Goal: Task Accomplishment & Management: Use online tool/utility

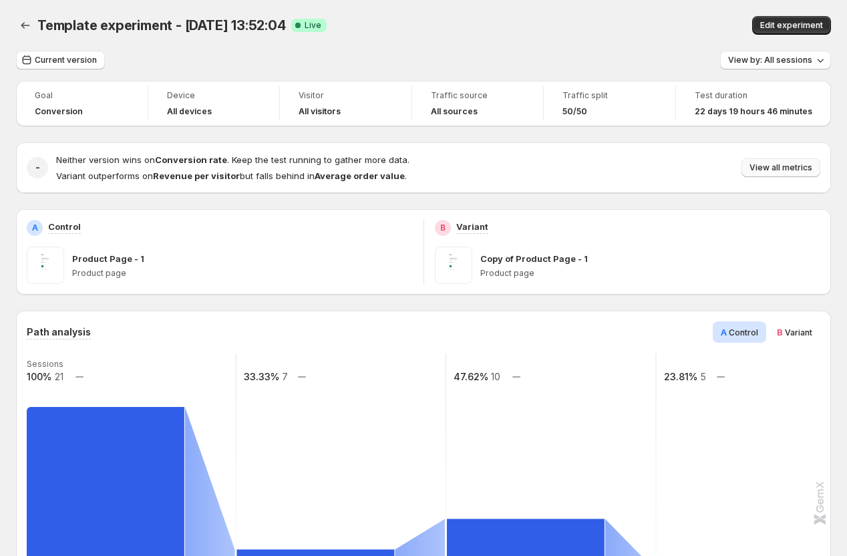
click at [761, 162] on button "View all metrics" at bounding box center [781, 167] width 79 height 19
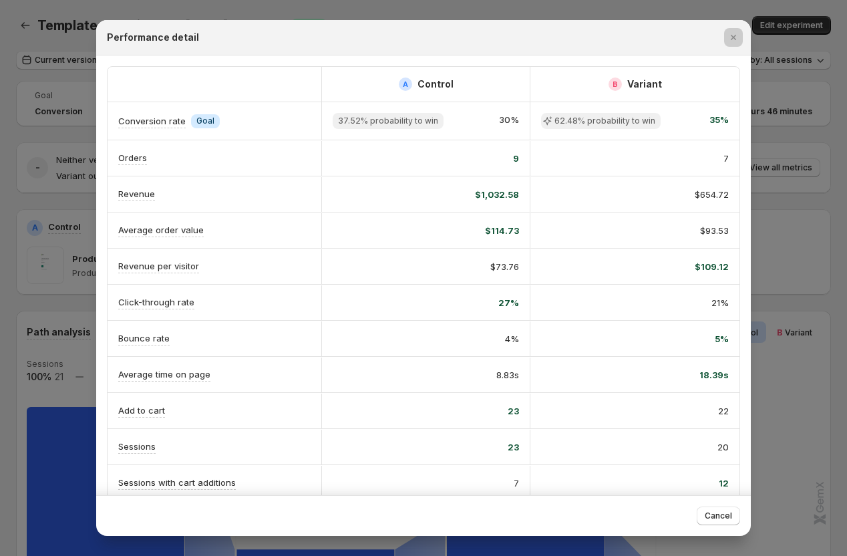
click at [22, 347] on div at bounding box center [423, 278] width 847 height 556
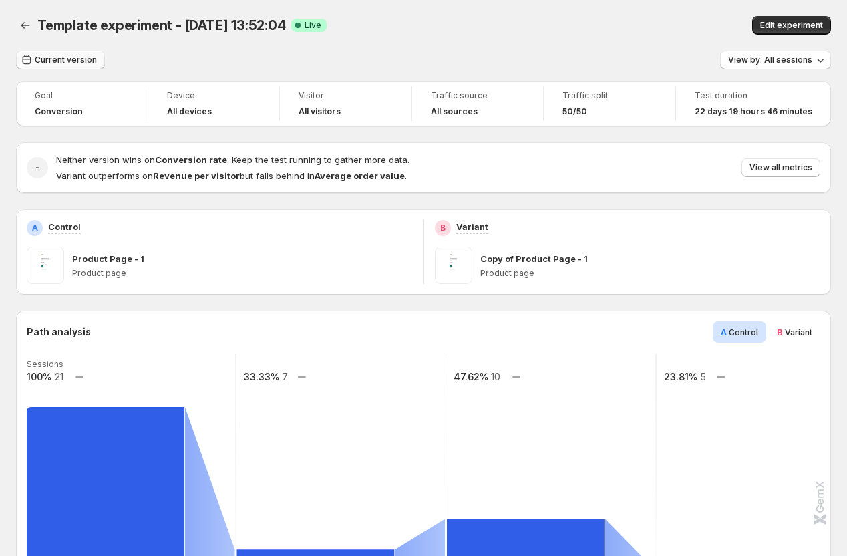
click at [78, 57] on span "Current version" at bounding box center [66, 60] width 62 height 11
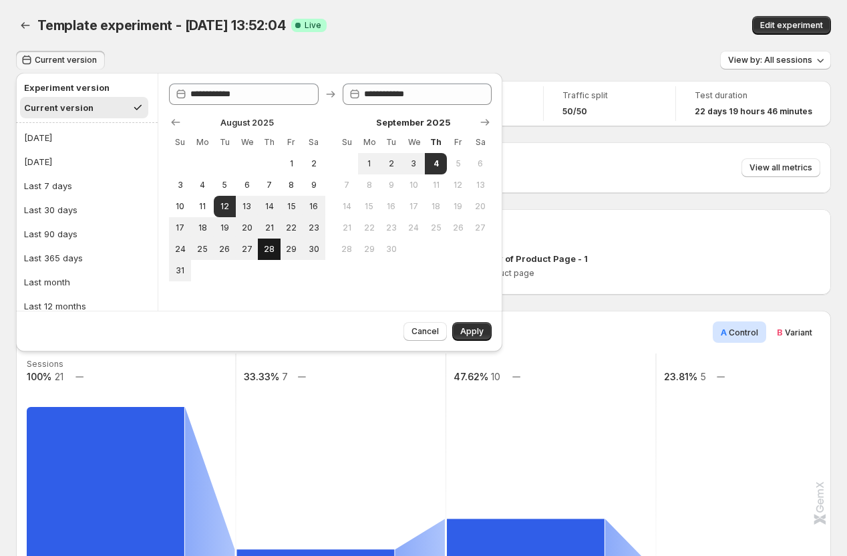
click at [271, 249] on span "28" at bounding box center [268, 249] width 11 height 11
type input "**********"
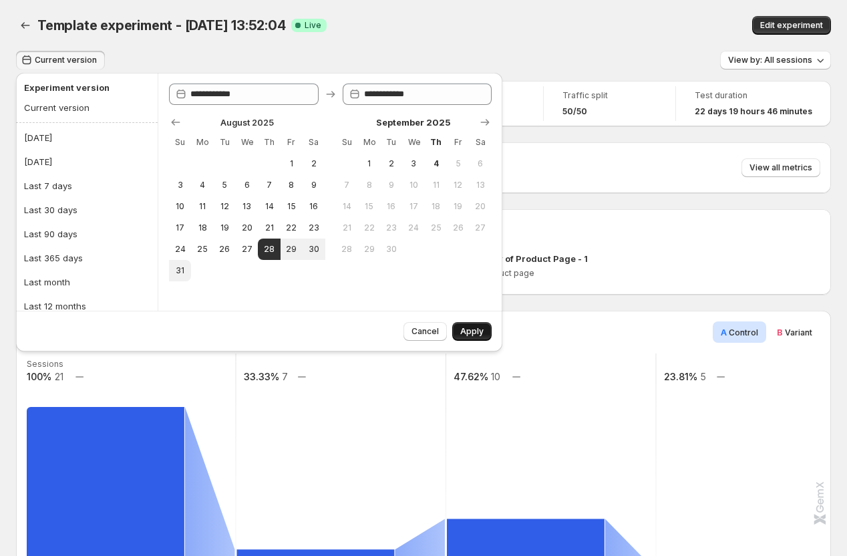
click at [473, 327] on span "Apply" at bounding box center [471, 331] width 23 height 11
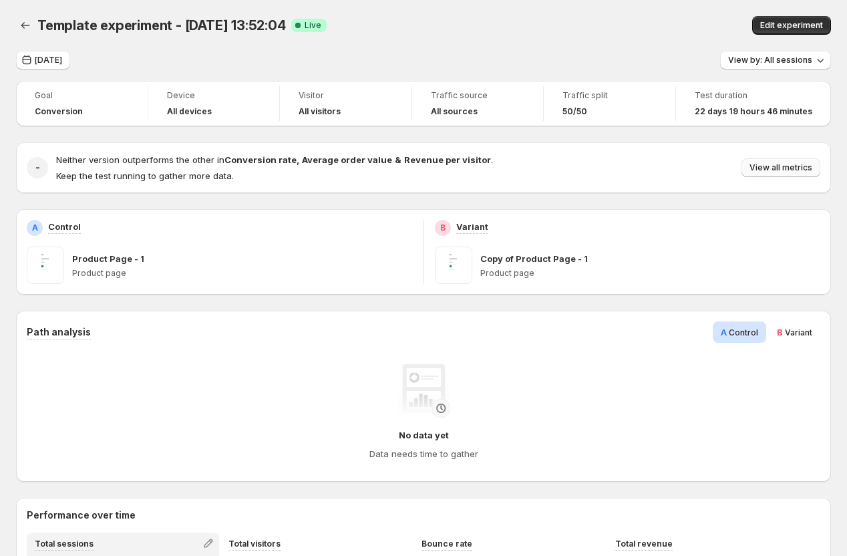
click at [791, 168] on span "View all metrics" at bounding box center [781, 167] width 63 height 11
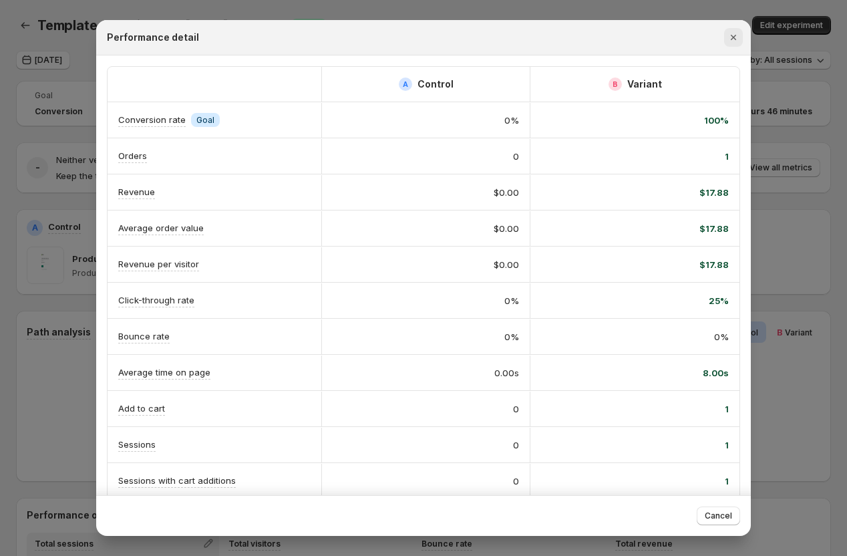
click at [733, 35] on icon "Close" at bounding box center [733, 37] width 13 height 13
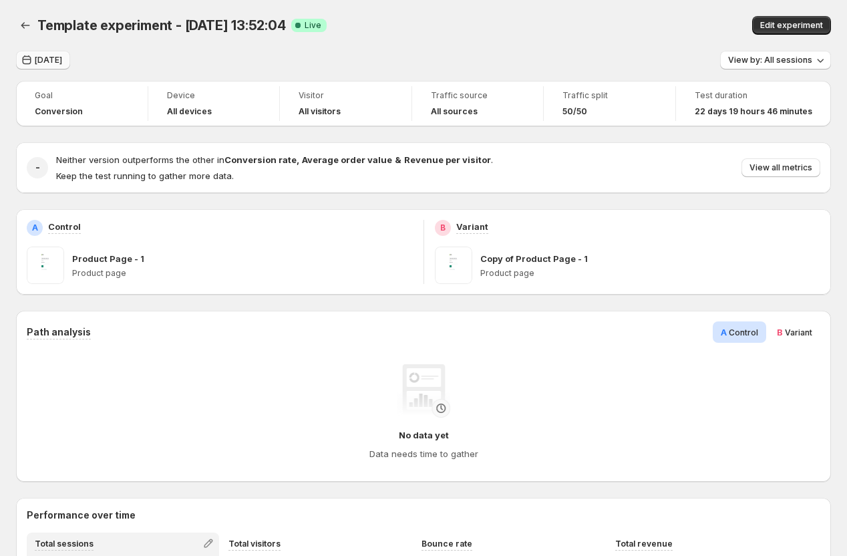
click at [70, 53] on button "[DATE]" at bounding box center [43, 60] width 54 height 19
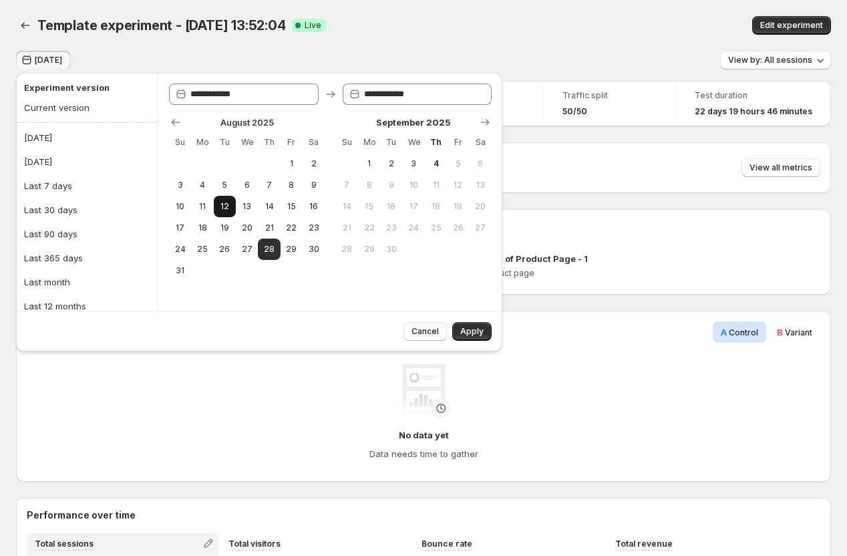
click at [225, 206] on span "12" at bounding box center [224, 206] width 11 height 11
type input "**********"
click at [195, 229] on button "18" at bounding box center [202, 227] width 22 height 21
type input "**********"
click at [472, 333] on span "Apply" at bounding box center [471, 331] width 23 height 11
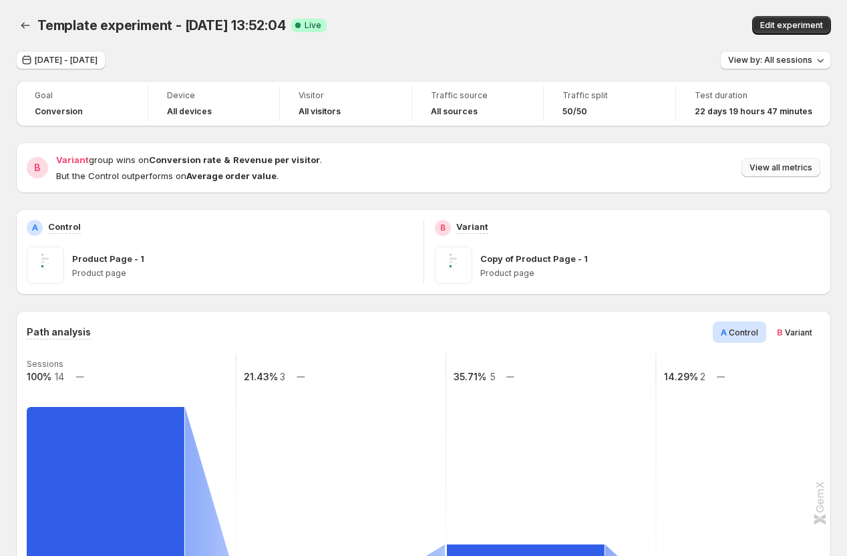
click at [768, 170] on span "View all metrics" at bounding box center [781, 167] width 63 height 11
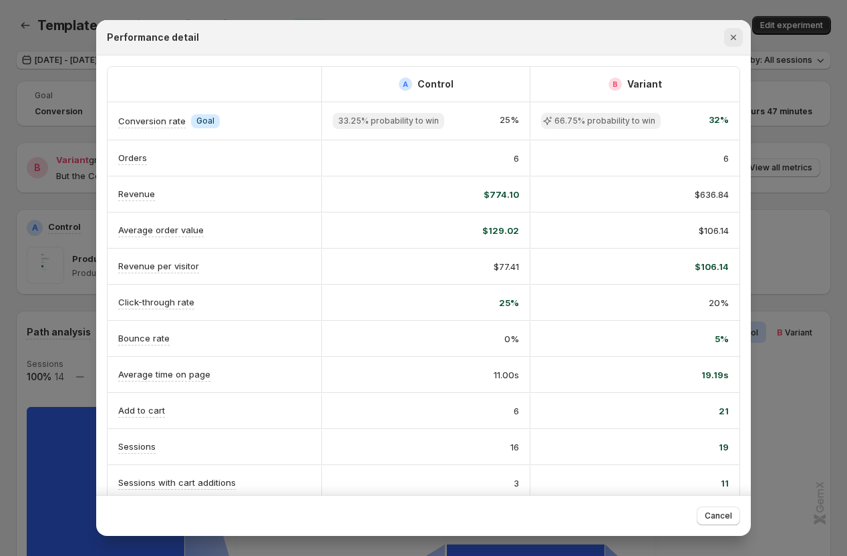
click at [736, 34] on icon "Close" at bounding box center [733, 37] width 13 height 13
